Goal: Share content

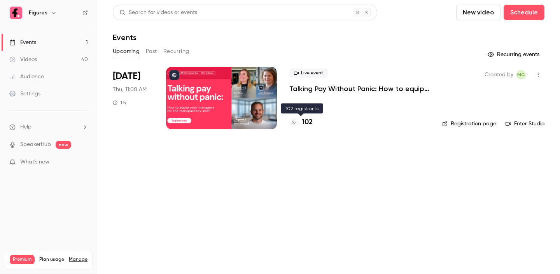
click at [308, 119] on h4 "102" at bounding box center [307, 122] width 11 height 10
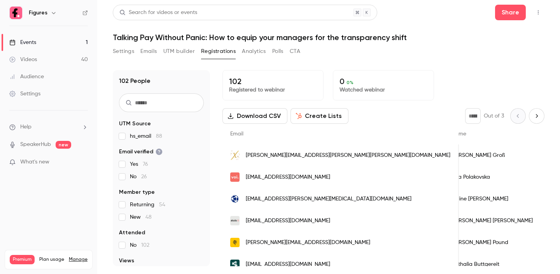
click at [27, 40] on div "Events" at bounding box center [22, 42] width 27 height 8
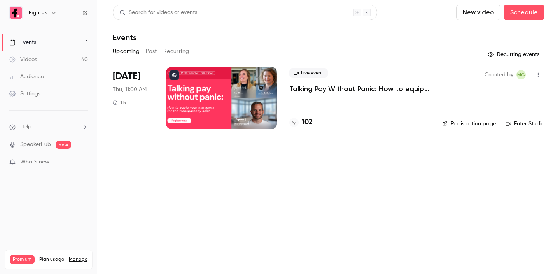
click at [314, 91] on p "Talking Pay Without Panic: How to equip your managers for the transparency shift" at bounding box center [359, 88] width 140 height 9
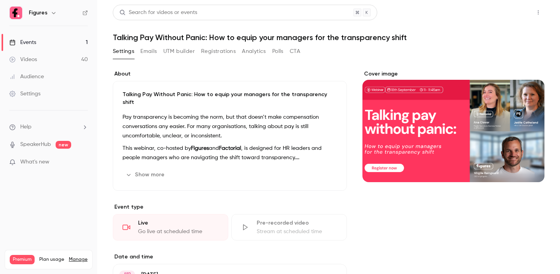
click at [510, 15] on button "Share" at bounding box center [510, 13] width 31 height 16
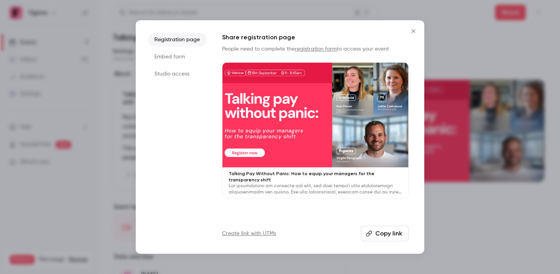
click at [182, 73] on li "Studio access" at bounding box center [177, 74] width 58 height 14
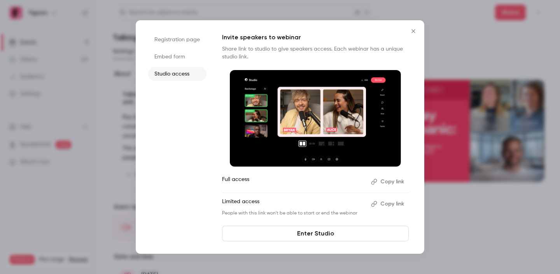
click at [377, 183] on button "Copy link" at bounding box center [388, 181] width 41 height 12
click at [414, 31] on icon "Close" at bounding box center [413, 31] width 9 height 6
